Goal: Find specific fact: Find specific fact

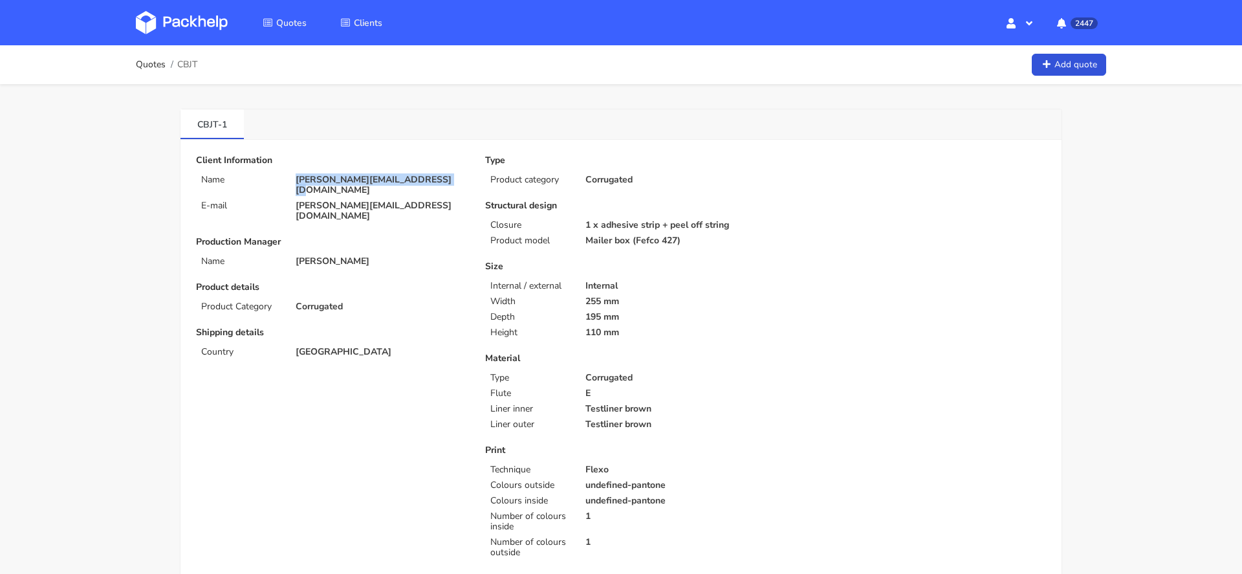
drag, startPoint x: 435, startPoint y: 180, endPoint x: 276, endPoint y: 181, distance: 159.8
click at [276, 181] on div "Name francesco.stefanizzi@mypos.com" at bounding box center [331, 185] width 289 height 21
copy div "[PERSON_NAME][EMAIL_ADDRESS][DOMAIN_NAME]"
click at [185, 60] on span "CBJT" at bounding box center [187, 65] width 20 height 10
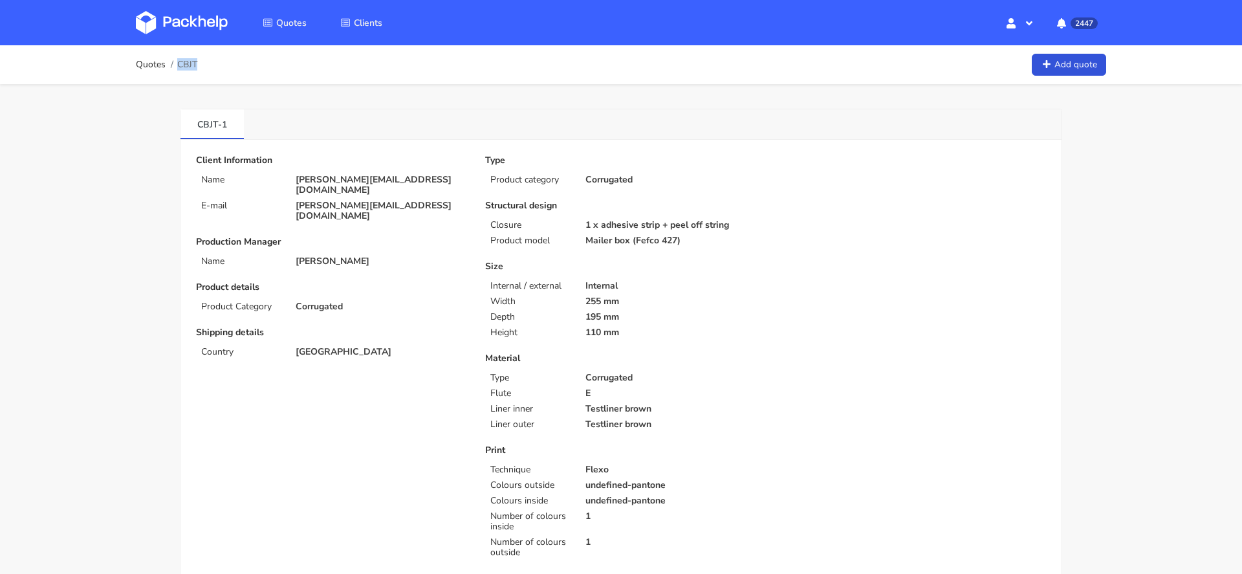
copy span "CBJT"
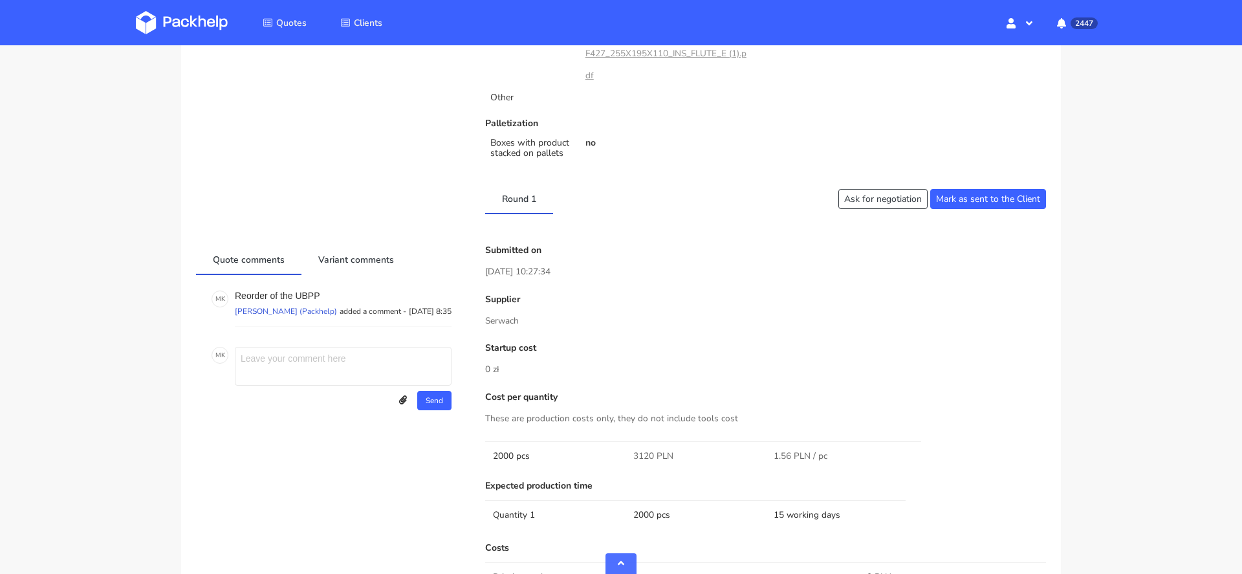
scroll to position [1083, 0]
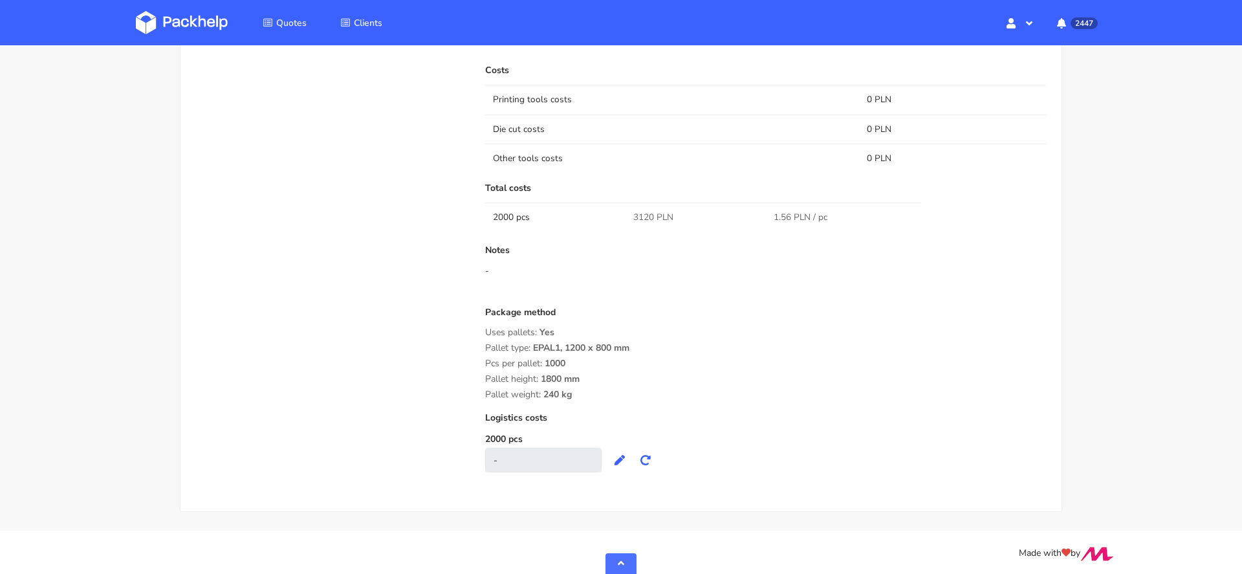
click at [646, 214] on span "3120 PLN" at bounding box center [653, 217] width 40 height 13
copy span "3120"
click at [565, 358] on span "1000" at bounding box center [555, 368] width 21 height 22
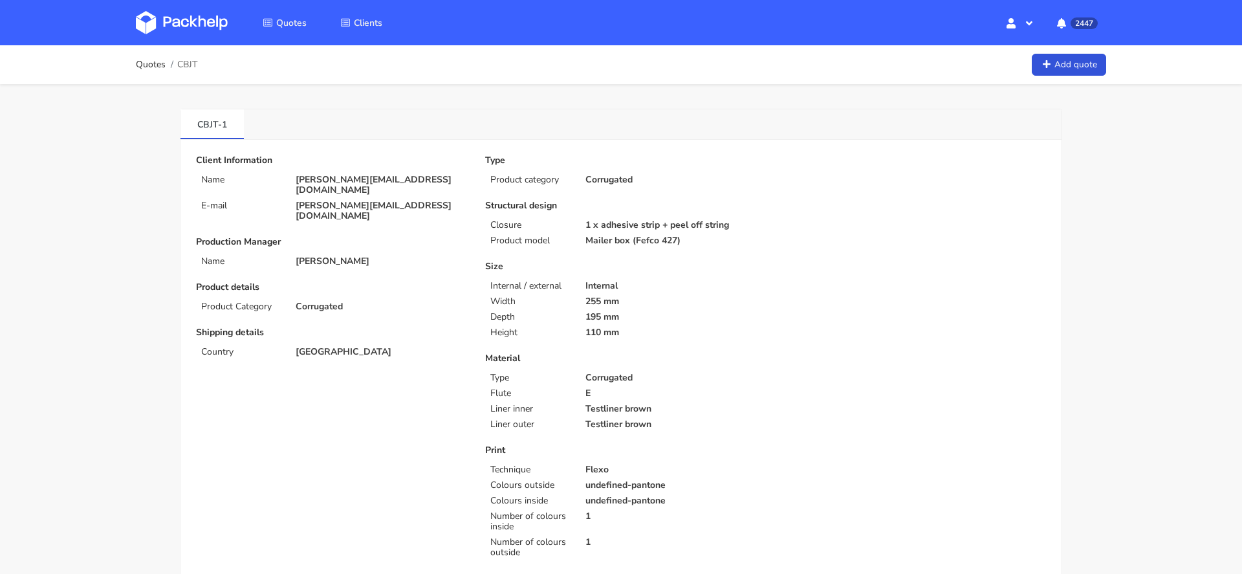
click at [347, 175] on p "[PERSON_NAME][EMAIL_ADDRESS][DOMAIN_NAME]" at bounding box center [381, 185] width 171 height 21
copy div "[PERSON_NAME][EMAIL_ADDRESS][DOMAIN_NAME]"
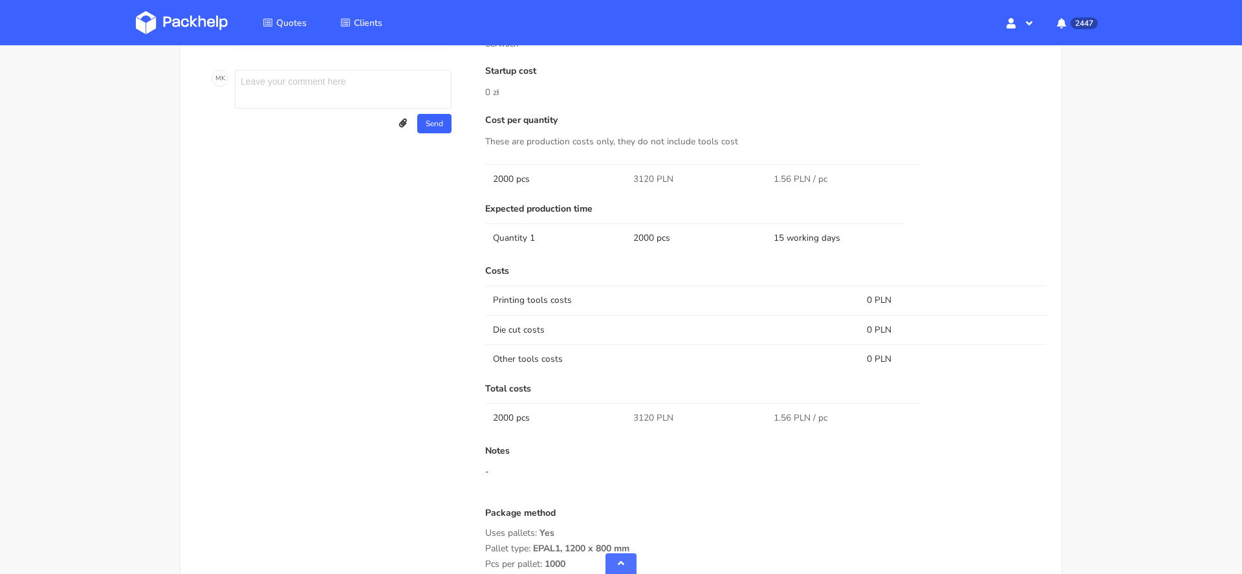
scroll to position [1083, 0]
